Goal: Information Seeking & Learning: Learn about a topic

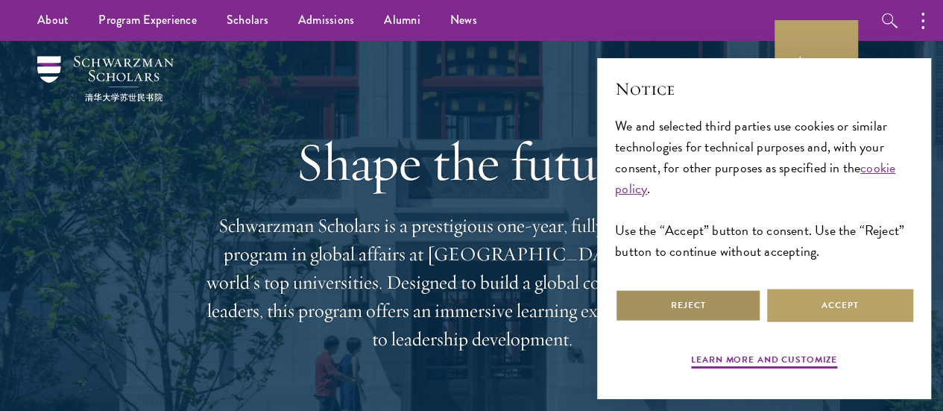
click at [687, 292] on button "Reject" at bounding box center [688, 306] width 146 height 34
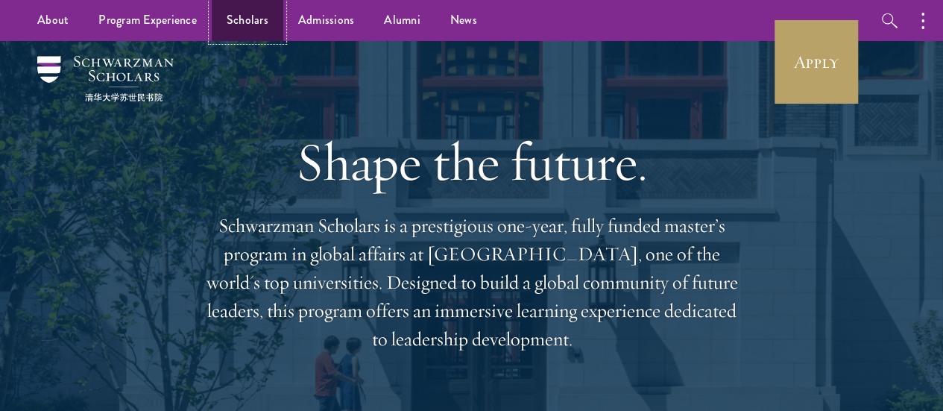
click at [251, 22] on link "Scholars" at bounding box center [248, 20] width 72 height 41
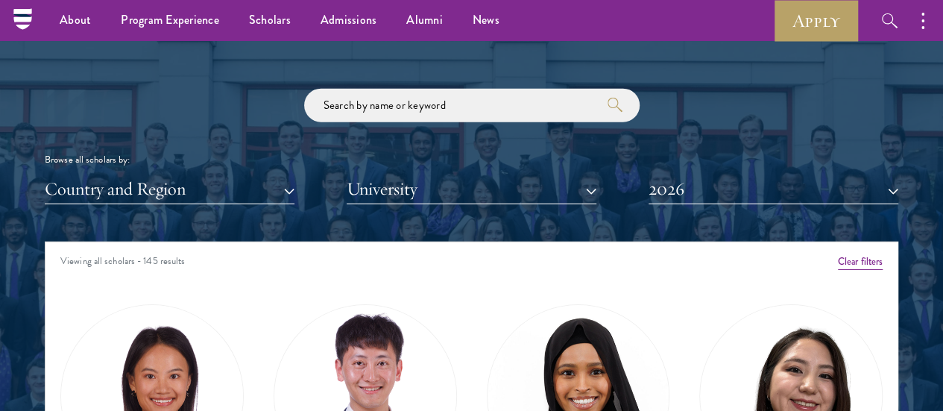
scroll to position [1702, 0]
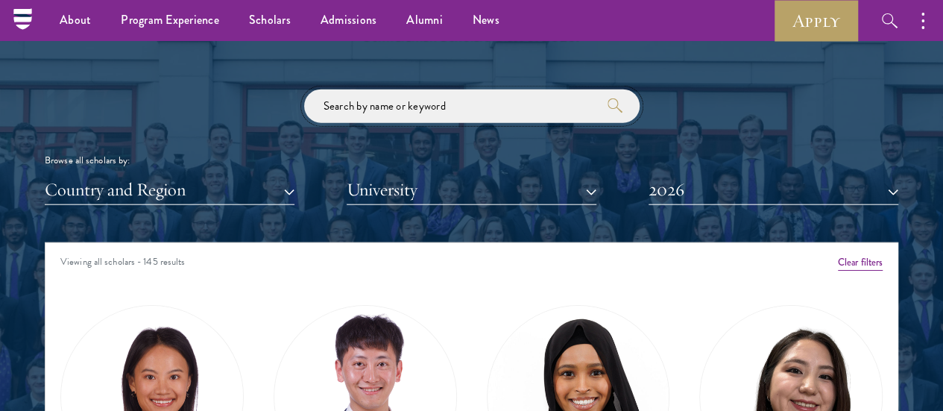
click at [345, 89] on input "search" at bounding box center [472, 106] width 336 height 34
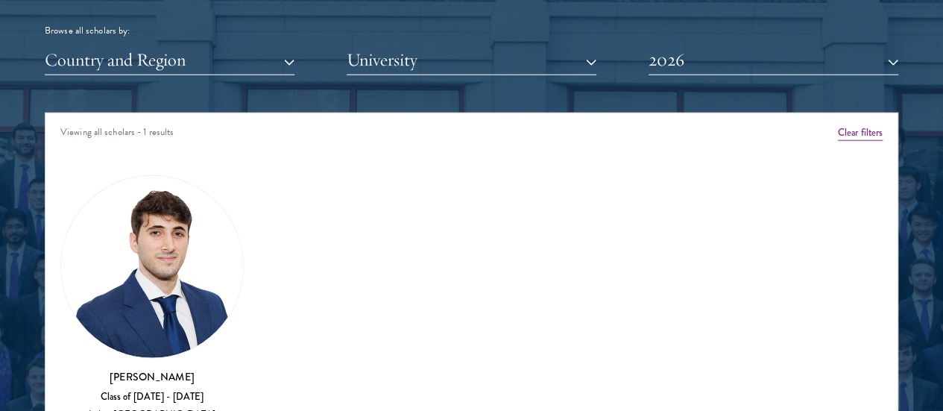
scroll to position [1852, 0]
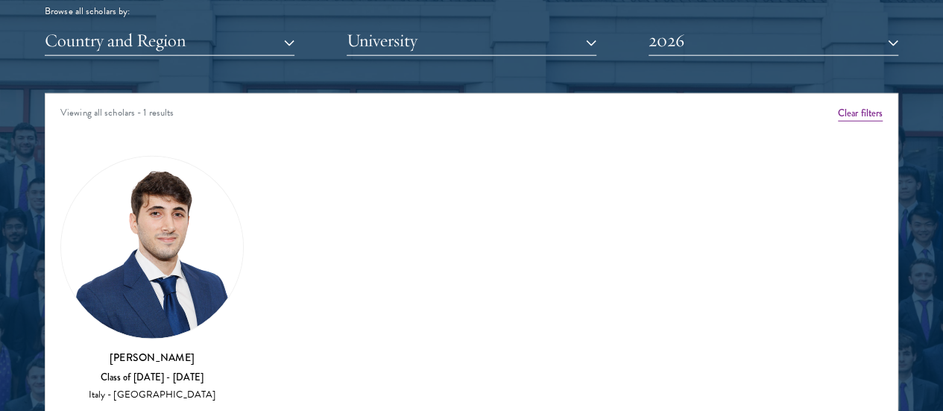
type input "fed"
click at [178, 210] on img at bounding box center [152, 248] width 182 height 182
